Goal: Information Seeking & Learning: Learn about a topic

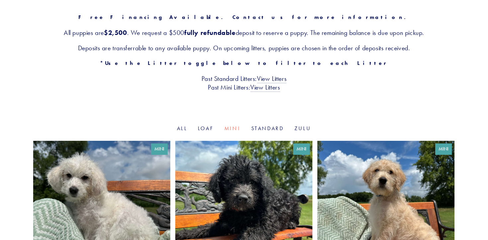
scroll to position [117, 0]
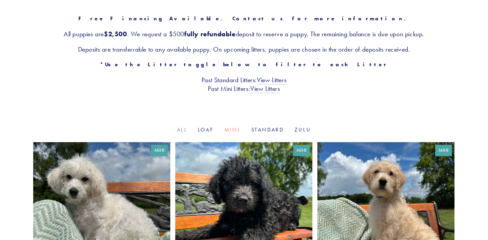
click at [181, 129] on link "All" at bounding box center [182, 129] width 10 height 6
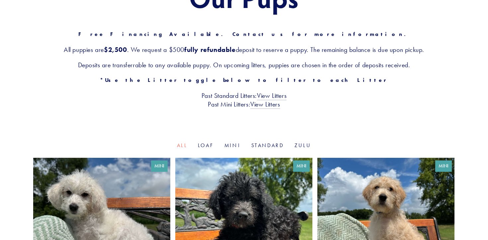
scroll to position [99, 0]
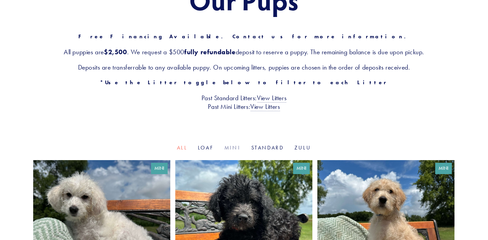
click at [231, 147] on link "Mini" at bounding box center [233, 147] width 16 height 6
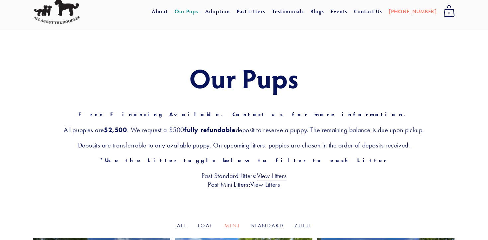
scroll to position [23, 0]
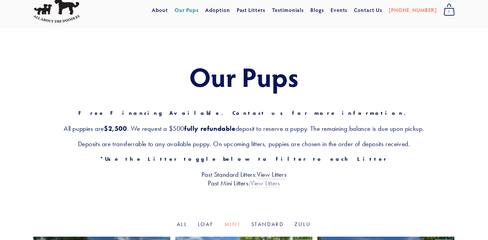
click at [266, 183] on link "View Litters" at bounding box center [266, 183] width 30 height 9
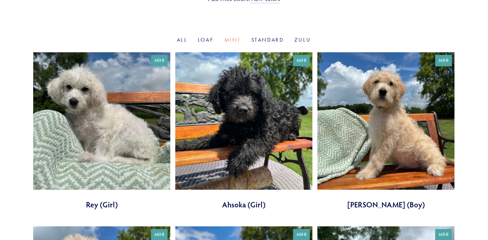
scroll to position [206, 0]
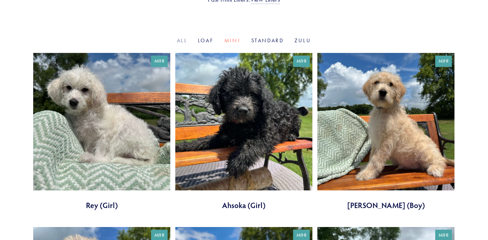
click at [182, 42] on link "All" at bounding box center [182, 40] width 10 height 6
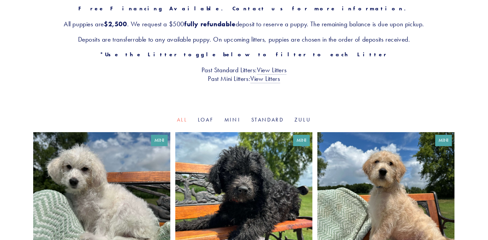
scroll to position [129, 0]
